Goal: Information Seeking & Learning: Learn about a topic

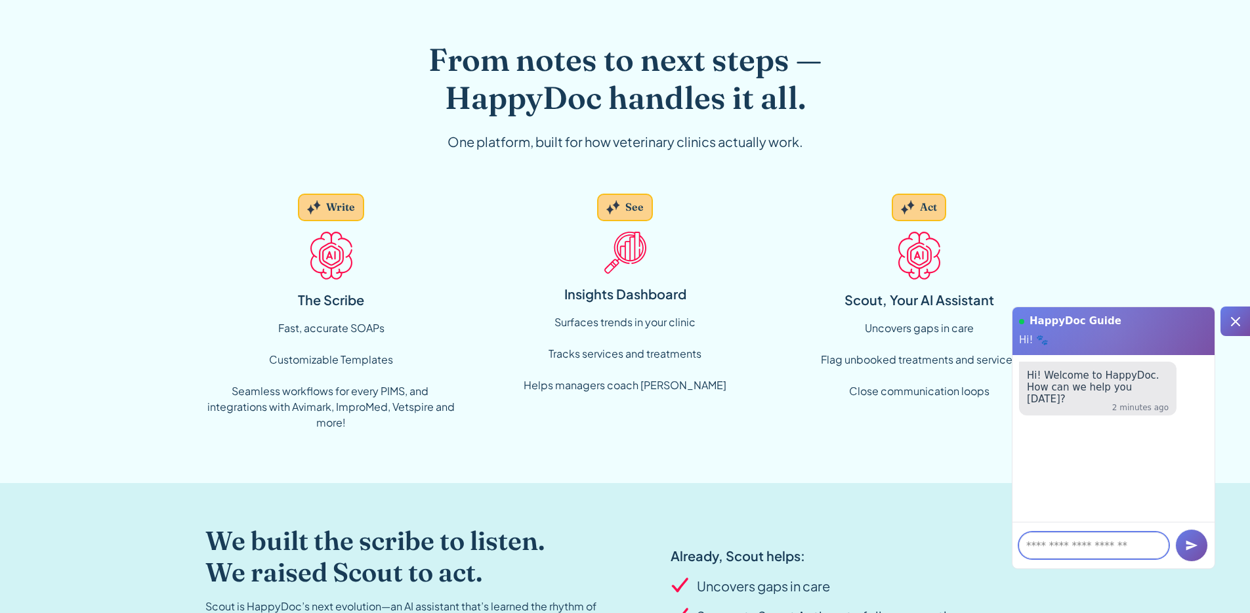
scroll to position [877, 0]
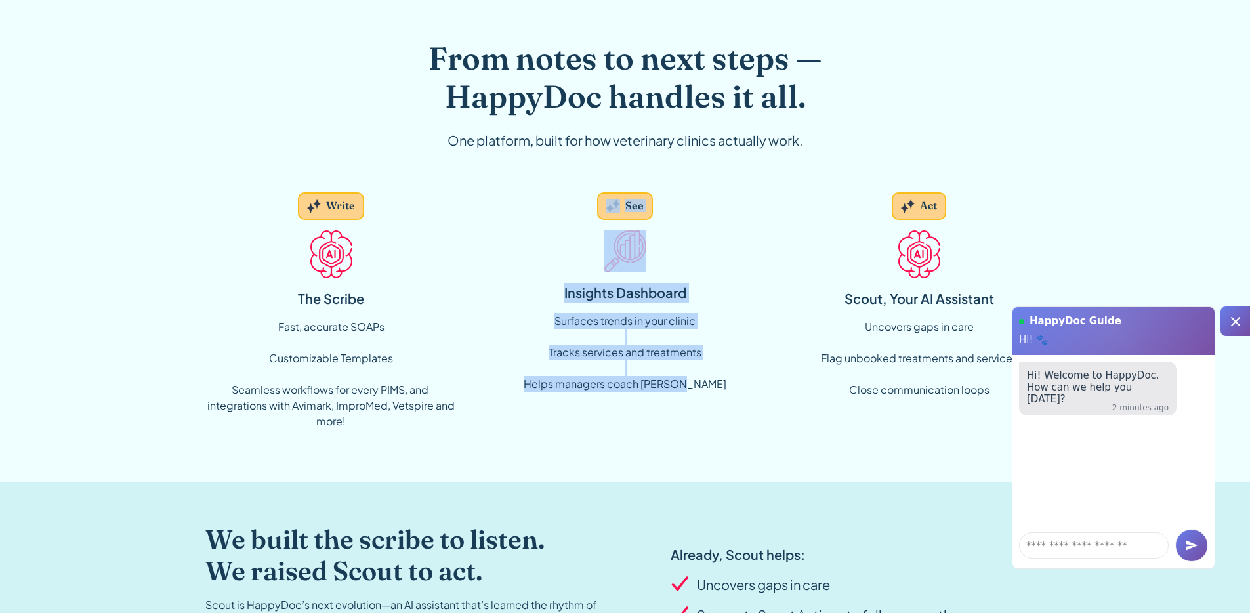
drag, startPoint x: 599, startPoint y: 219, endPoint x: 736, endPoint y: 389, distance: 218.3
click at [736, 389] on div "See Insights Dashboard Surfaces trends in your clinic ‍ Tracks services and tre…" at bounding box center [625, 310] width 252 height 257
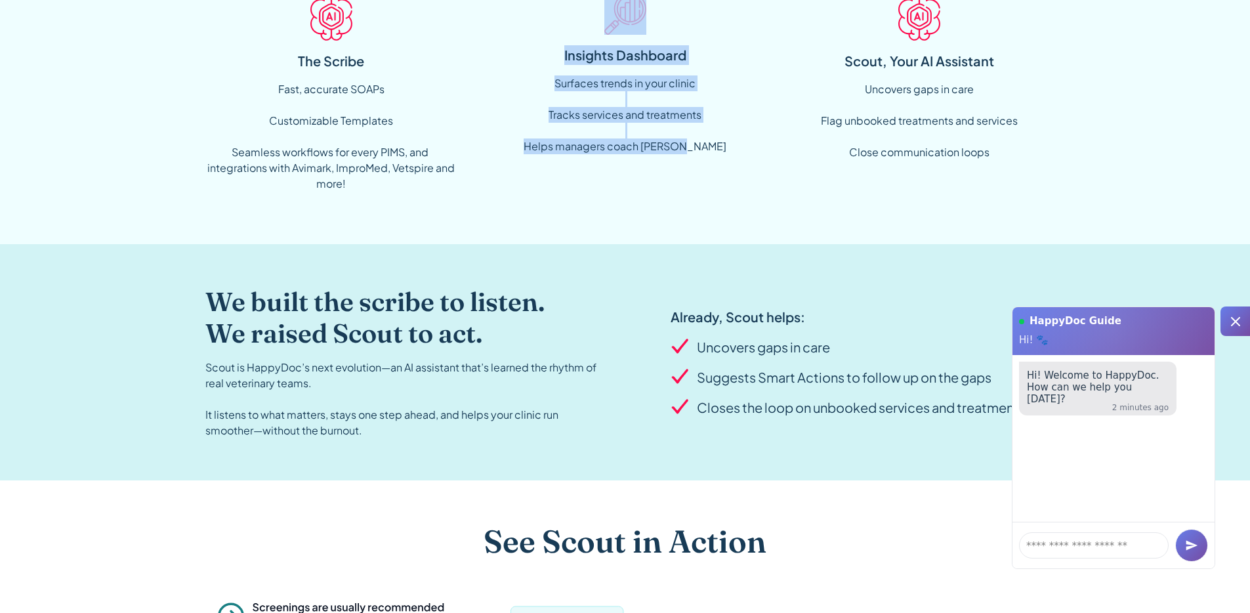
scroll to position [1309, 0]
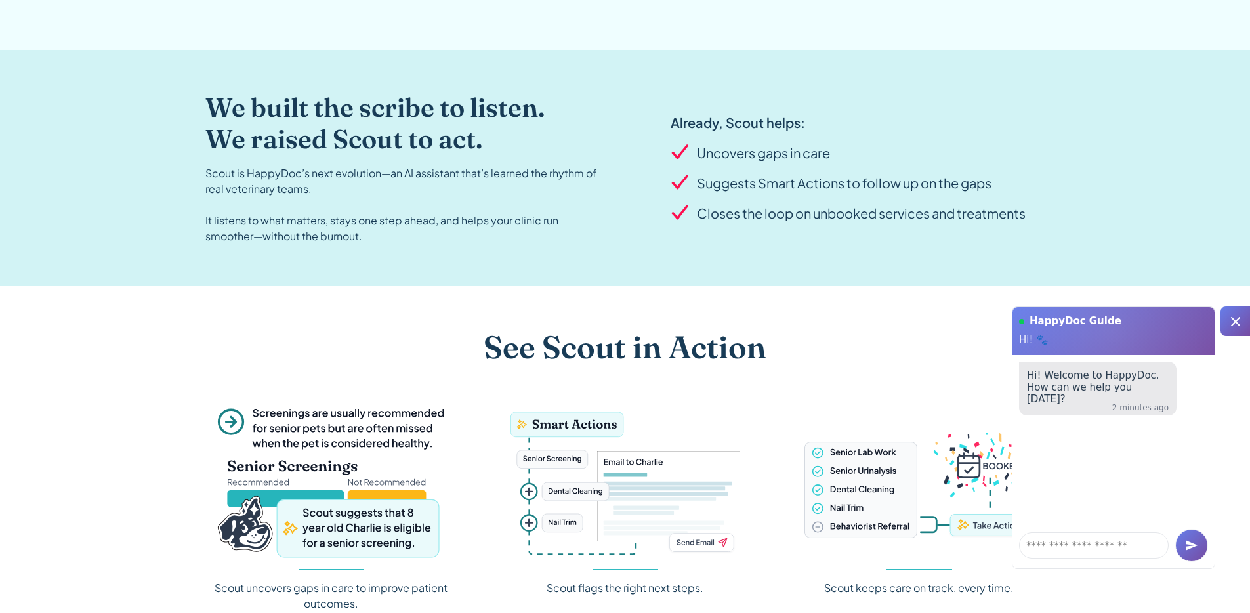
click at [734, 205] on div "Closes the loop on unbooked services and treatments" at bounding box center [861, 213] width 329 height 20
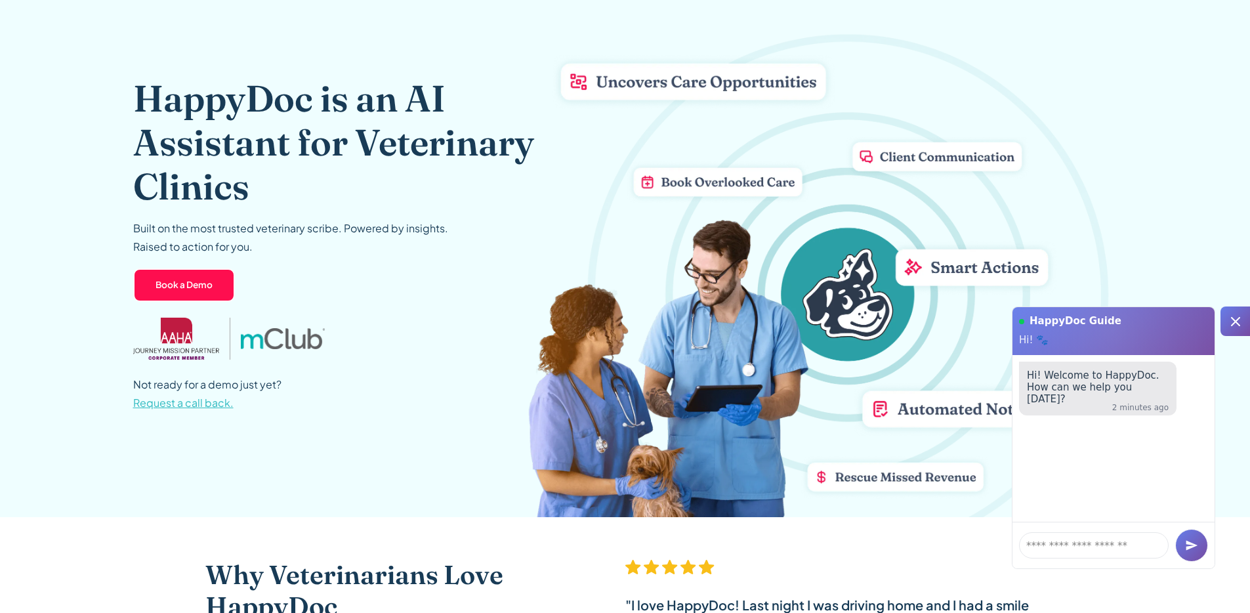
scroll to position [0, 0]
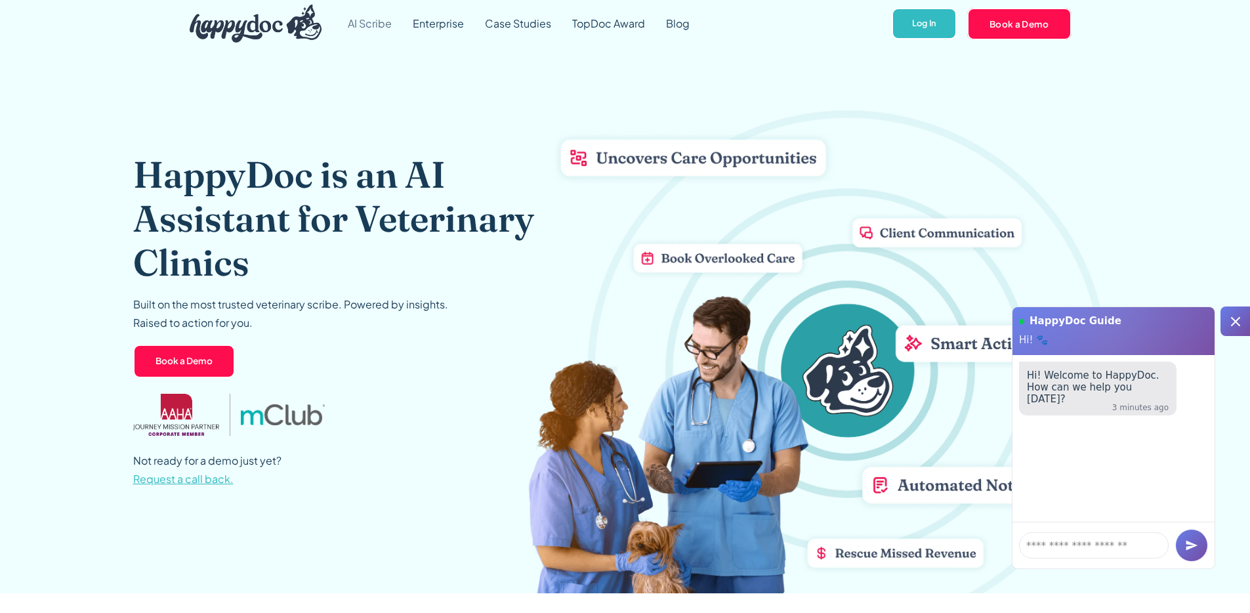
click at [356, 28] on link "AI Scribe" at bounding box center [369, 23] width 65 height 47
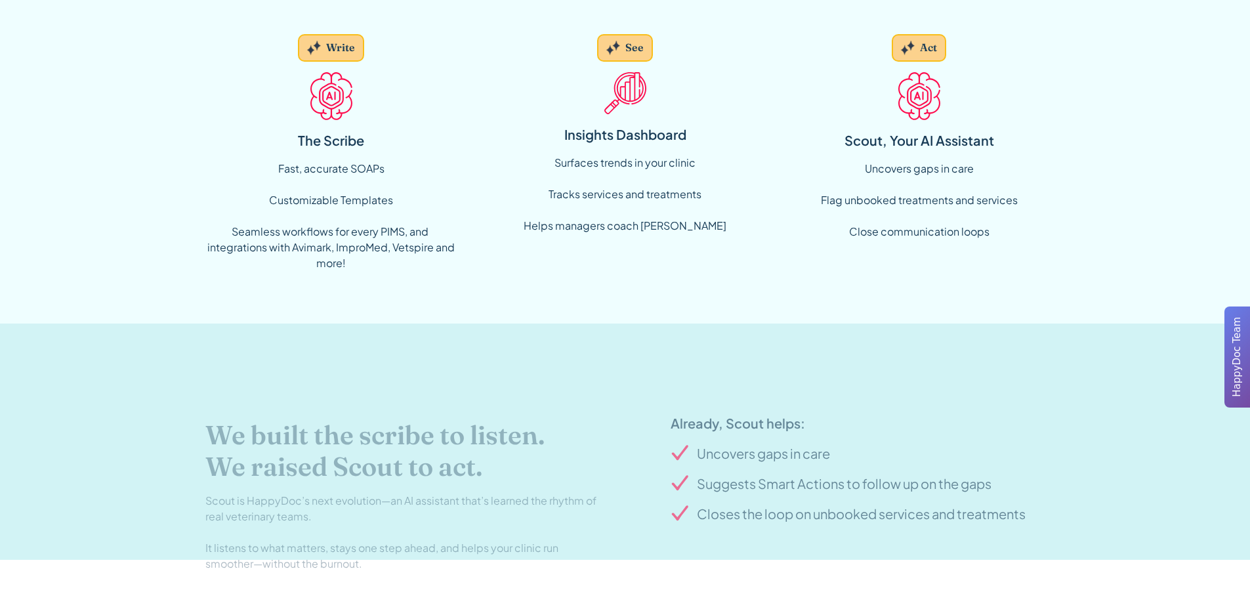
scroll to position [589, 0]
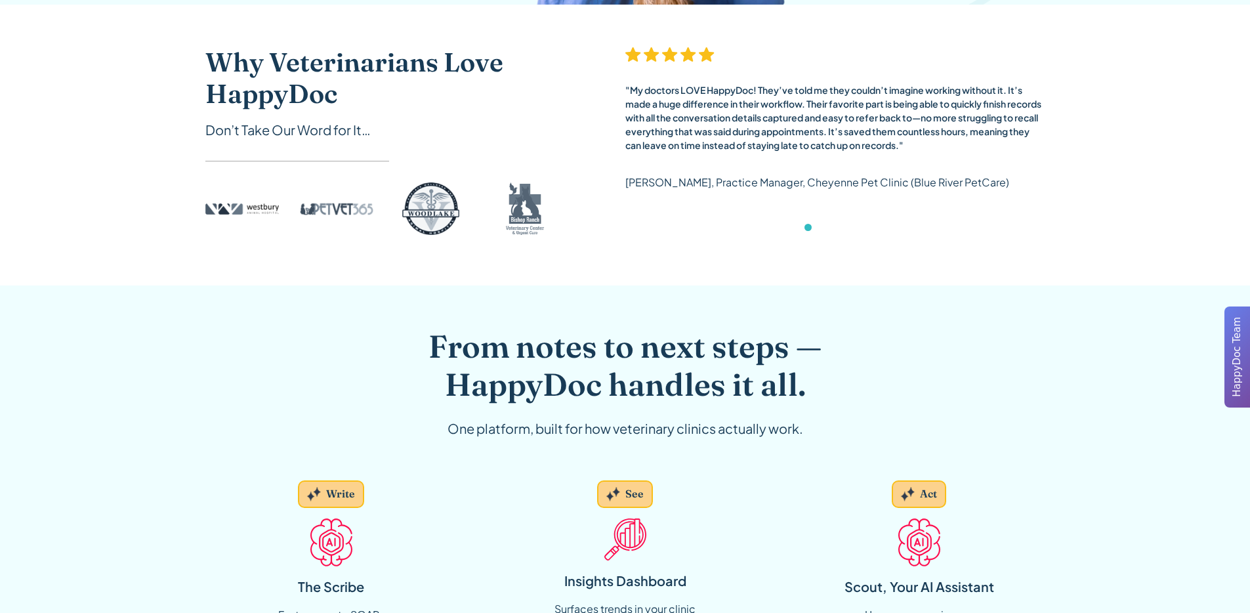
click at [822, 228] on div "carousel" at bounding box center [835, 230] width 420 height 26
click at [816, 228] on div "Show slide 2 of 6" at bounding box center [819, 227] width 7 height 7
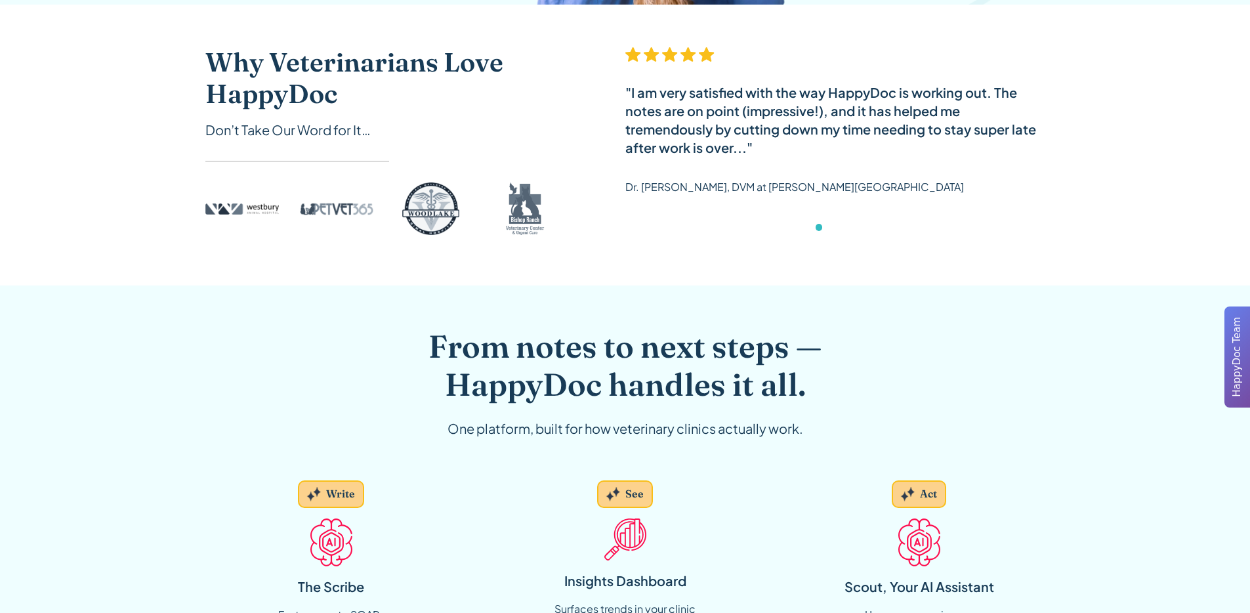
click at [822, 228] on div "carousel" at bounding box center [835, 230] width 420 height 26
click at [827, 230] on div "carousel" at bounding box center [835, 230] width 420 height 26
click at [828, 228] on div "Show slide 3 of 6" at bounding box center [829, 227] width 7 height 7
click at [855, 227] on div "carousel" at bounding box center [835, 230] width 420 height 26
click at [845, 229] on div "carousel" at bounding box center [835, 230] width 420 height 26
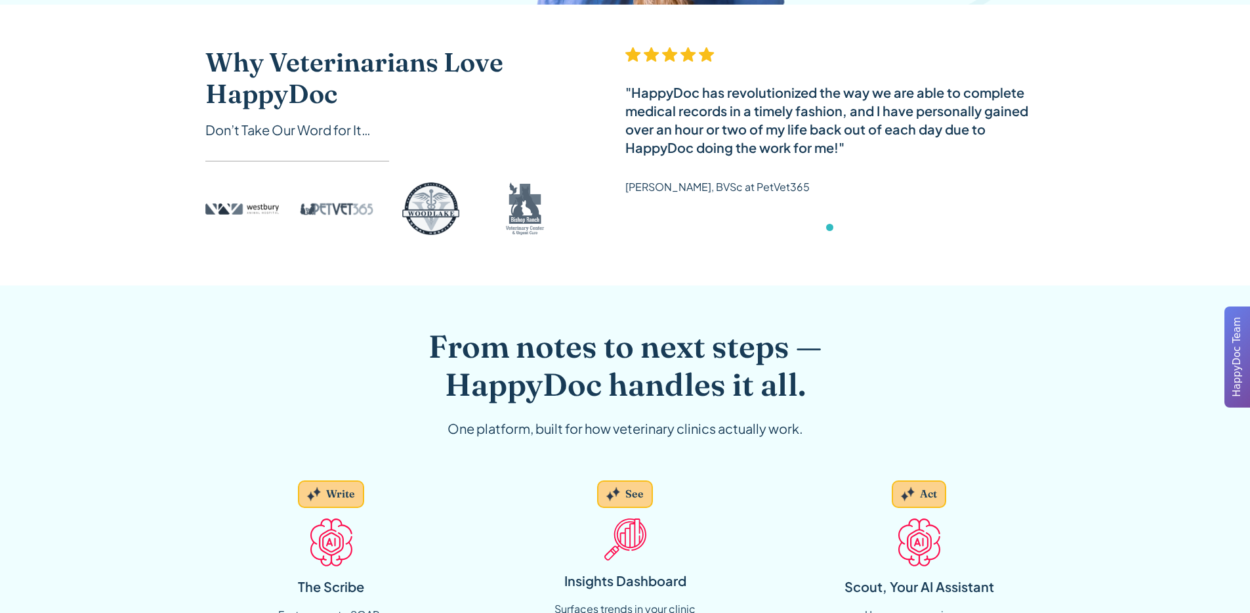
click at [840, 225] on div "Show slide 4 of 6" at bounding box center [840, 227] width 7 height 7
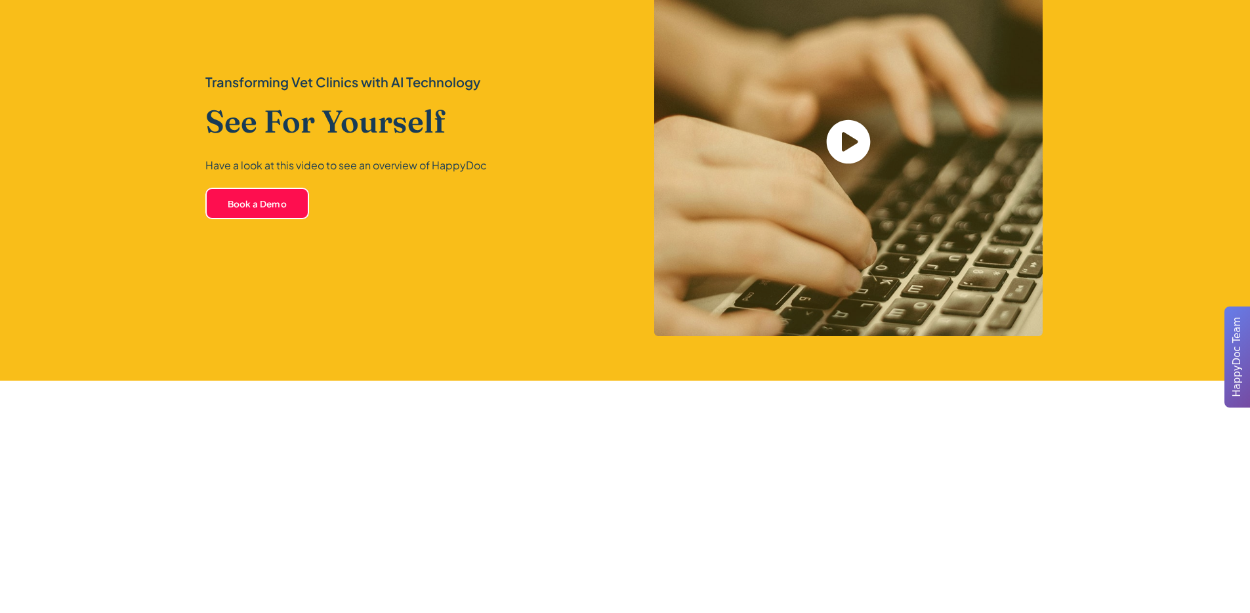
scroll to position [3002, 0]
